Goal: Navigation & Orientation: Find specific page/section

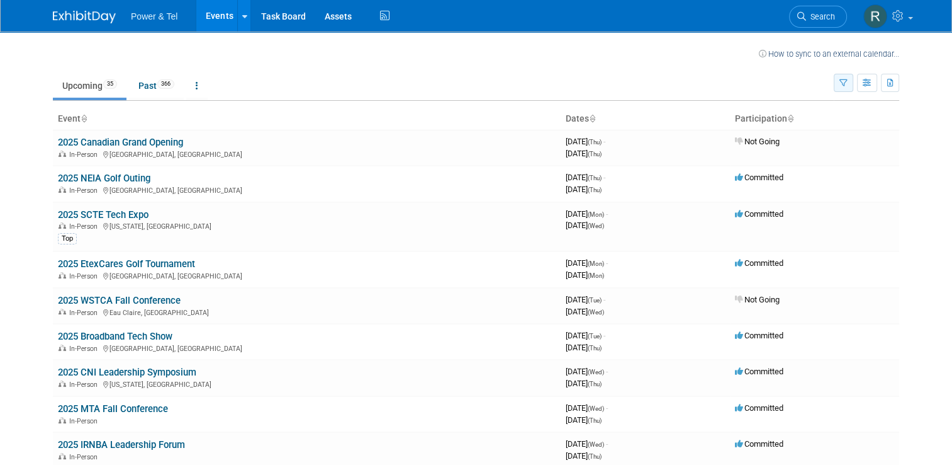
click at [854, 86] on button "button" at bounding box center [844, 83] width 20 height 18
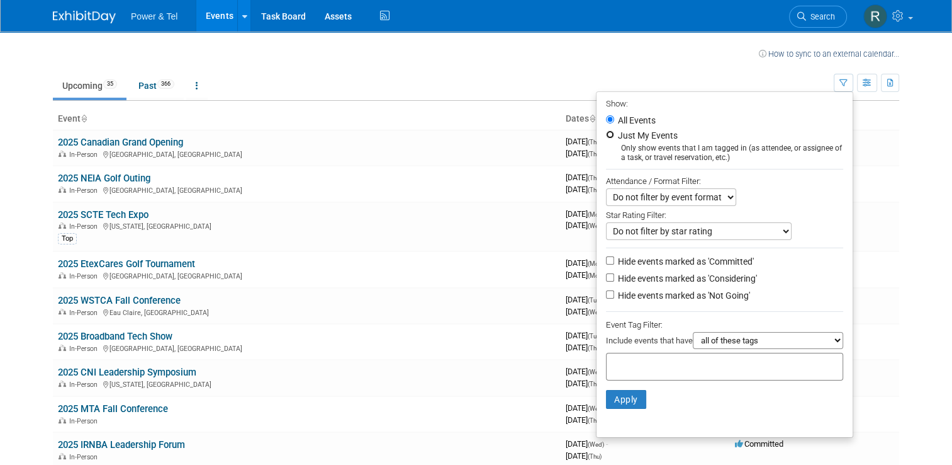
click at [614, 130] on input "Just My Events" at bounding box center [610, 134] width 8 height 8
radio input "true"
click at [629, 396] on button "Apply" at bounding box center [626, 399] width 40 height 19
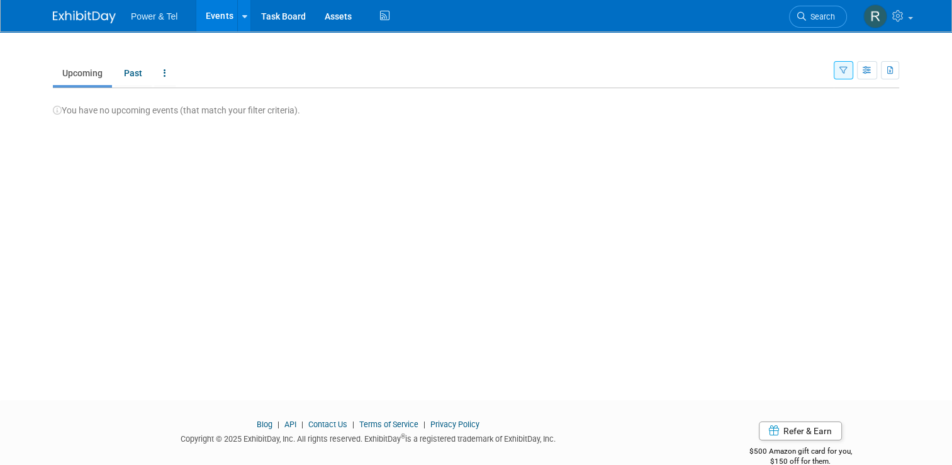
click at [851, 65] on button "button" at bounding box center [844, 70] width 20 height 18
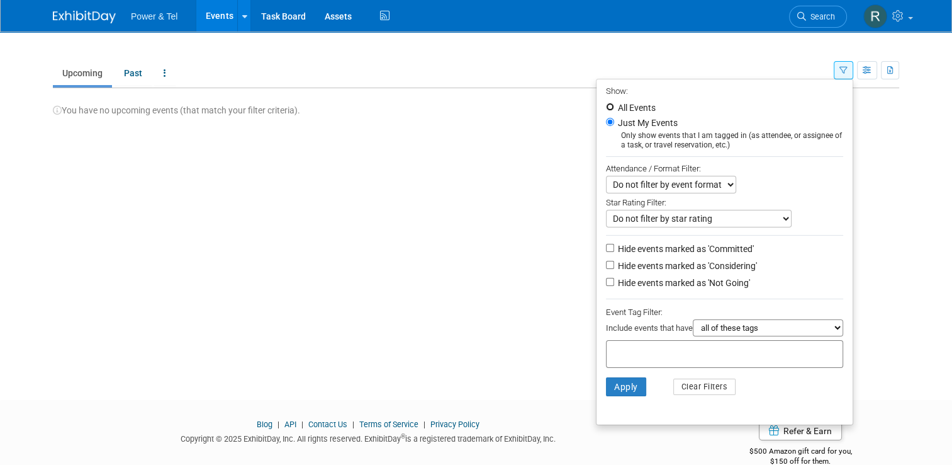
click at [609, 105] on input "All Events" at bounding box center [610, 107] width 8 height 8
radio input "true"
click at [640, 382] on button "Apply" at bounding box center [626, 386] width 40 height 19
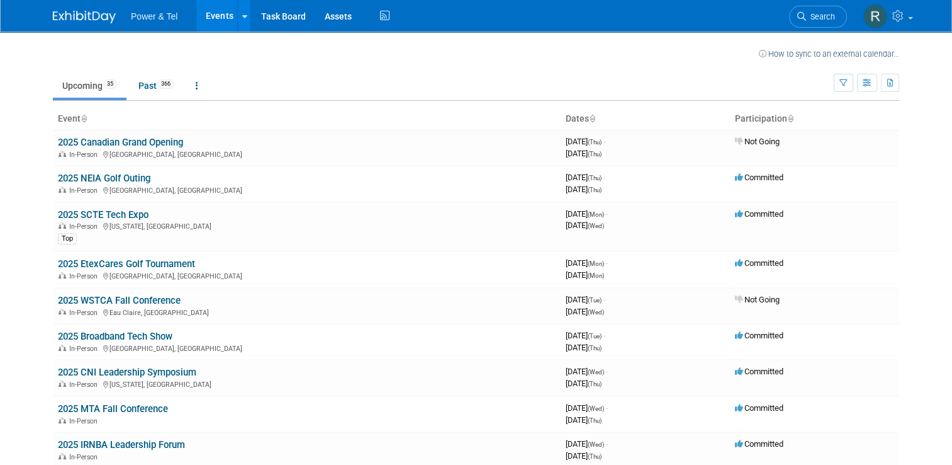
click at [83, 83] on link "Upcoming 35" at bounding box center [90, 86] width 74 height 24
click at [279, 19] on link "Task Board" at bounding box center [283, 15] width 64 height 31
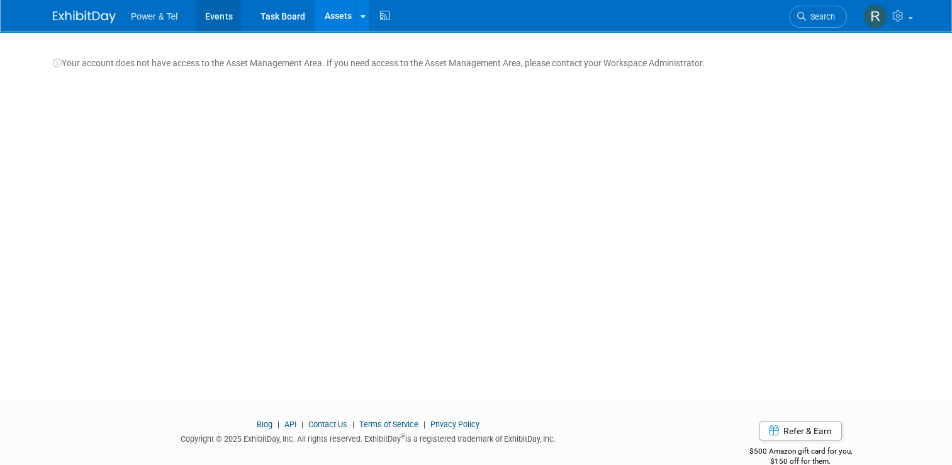
click at [198, 17] on link "Events" at bounding box center [219, 15] width 46 height 31
